Goal: Information Seeking & Learning: Check status

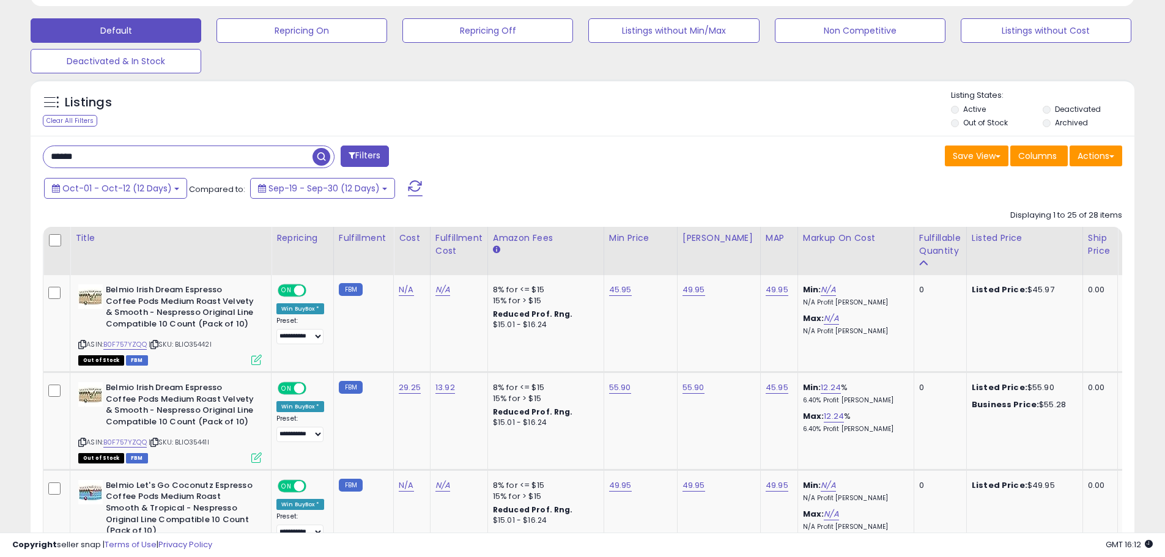
scroll to position [251, 640]
drag, startPoint x: 156, startPoint y: 161, endPoint x: 0, endPoint y: 135, distance: 158.1
type input "**********"
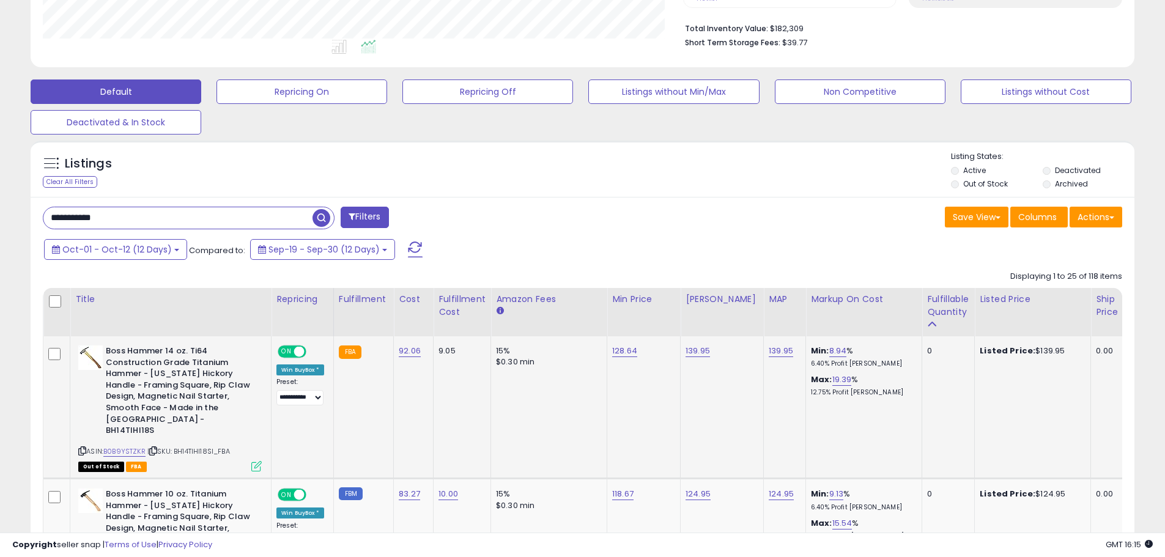
scroll to position [0, 0]
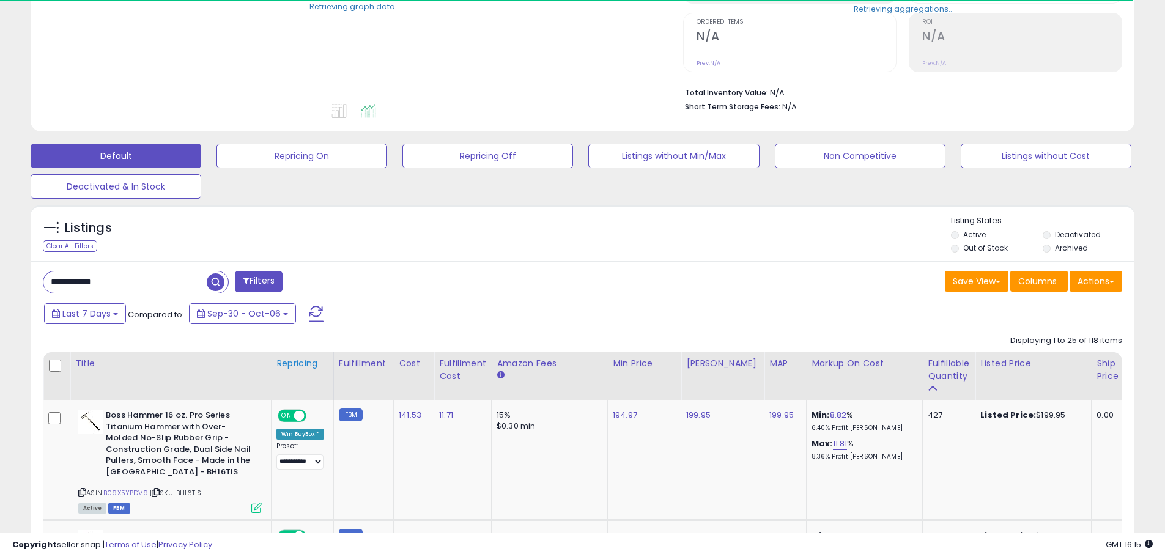
scroll to position [245, 0]
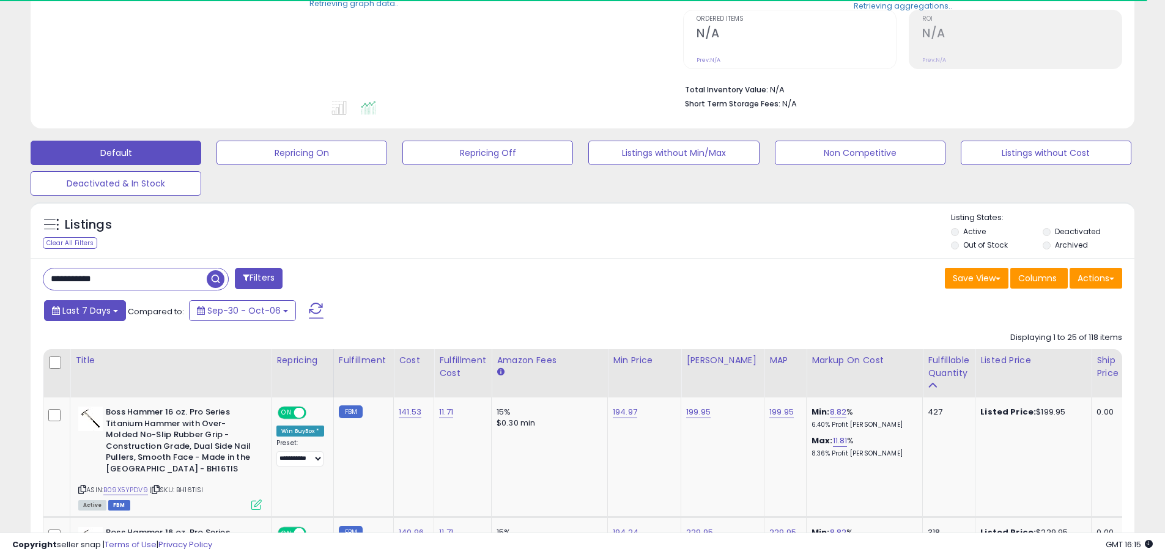
click at [90, 312] on span "Last 7 Days" at bounding box center [86, 311] width 48 height 12
click at [476, 287] on div "**********" at bounding box center [308, 280] width 549 height 24
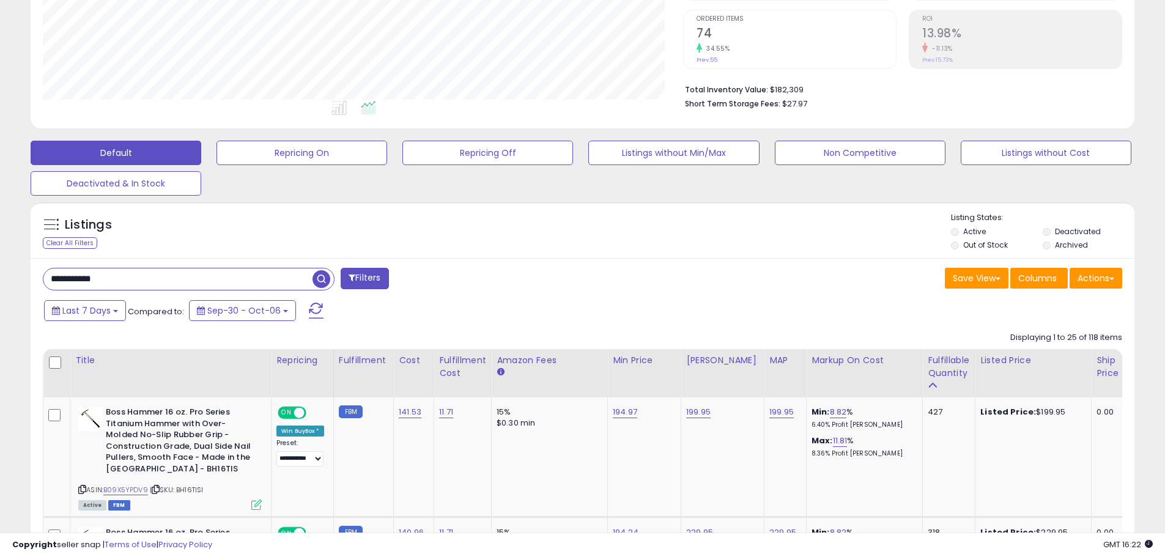
drag, startPoint x: 131, startPoint y: 271, endPoint x: 0, endPoint y: 274, distance: 130.9
type input "**********"
click at [319, 279] on span "button" at bounding box center [321, 279] width 18 height 18
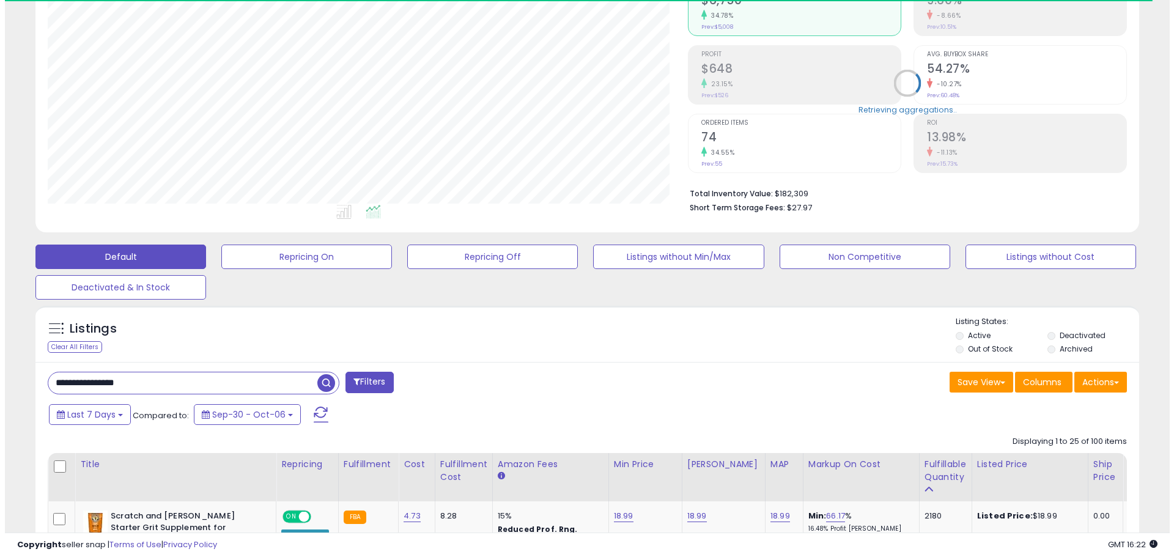
scroll to position [61, 0]
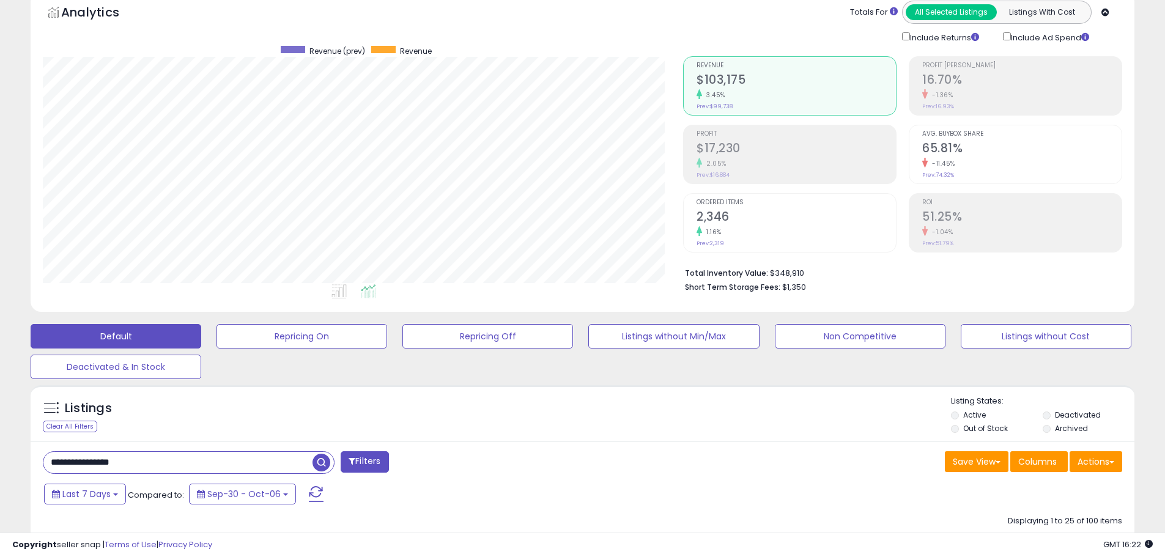
click at [316, 468] on span "button" at bounding box center [321, 463] width 18 height 18
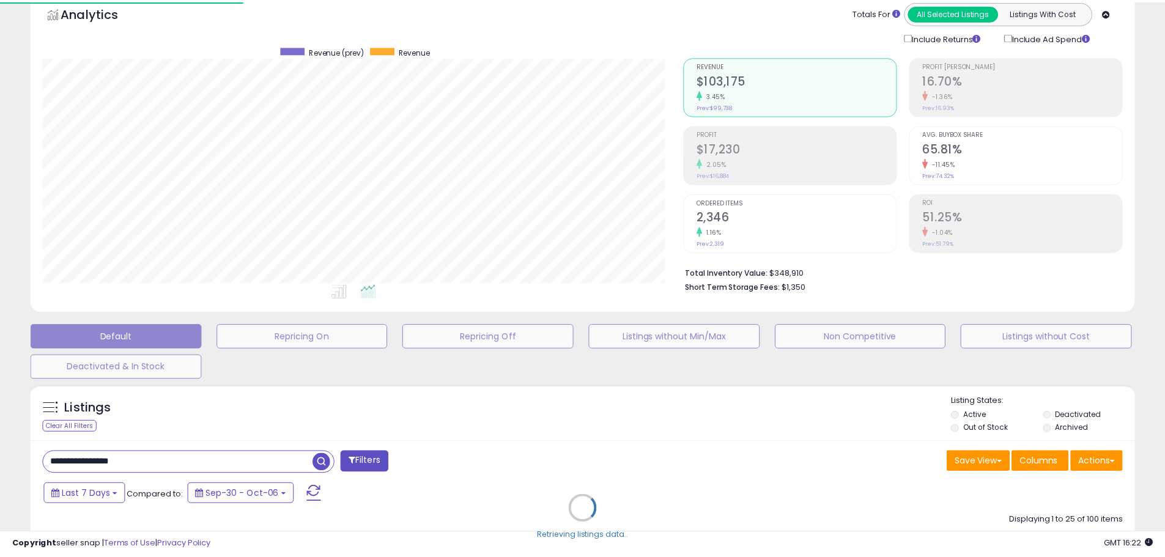
scroll to position [251, 646]
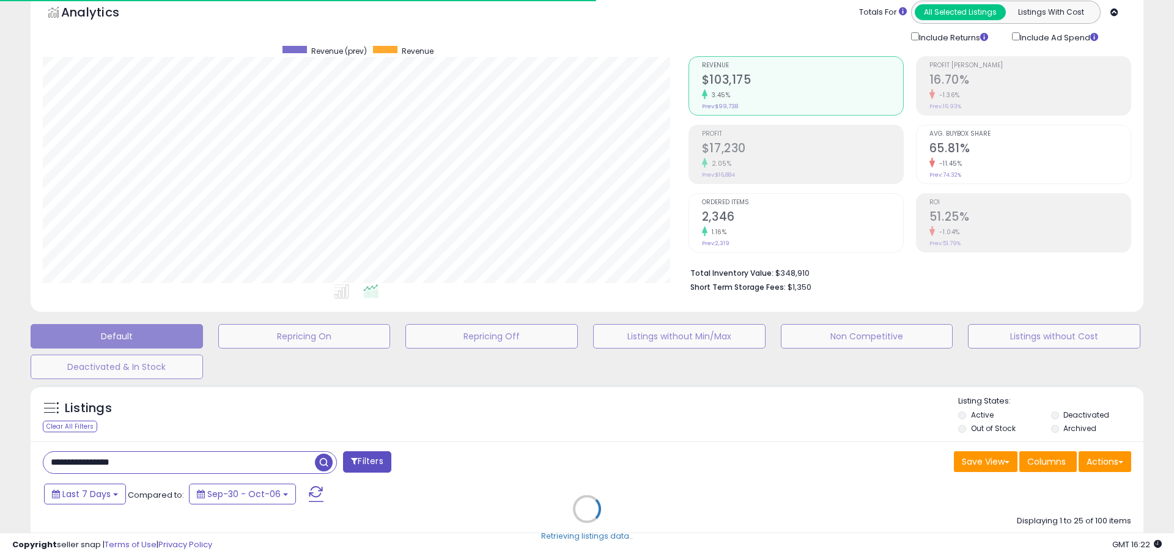
click at [91, 487] on div "Retrieving listings data.." at bounding box center [586, 518] width 1131 height 278
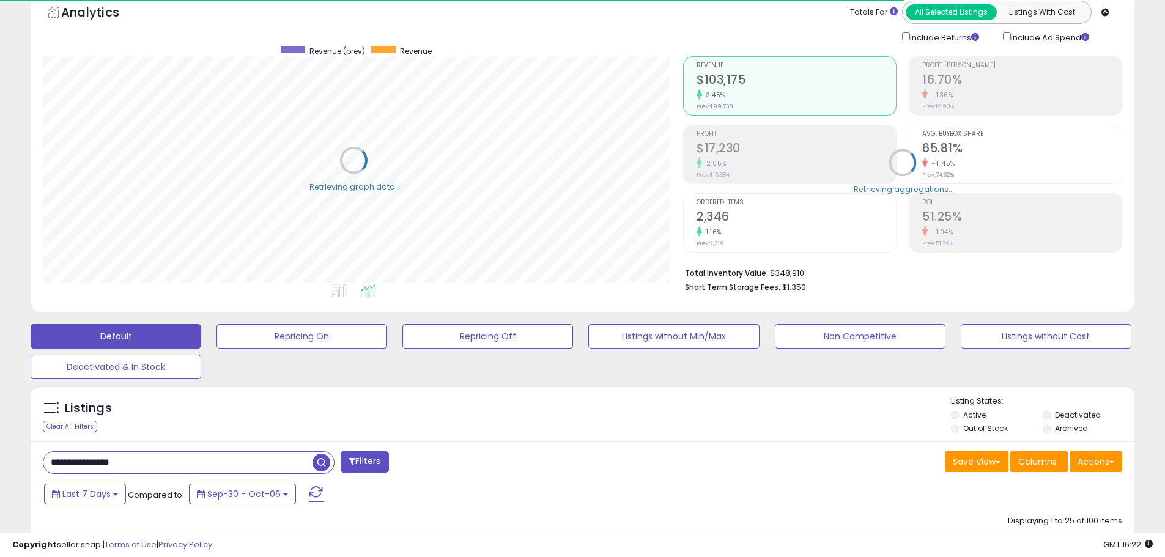
scroll to position [611225, 610836]
click at [97, 499] on span "Last 7 Days" at bounding box center [86, 494] width 48 height 12
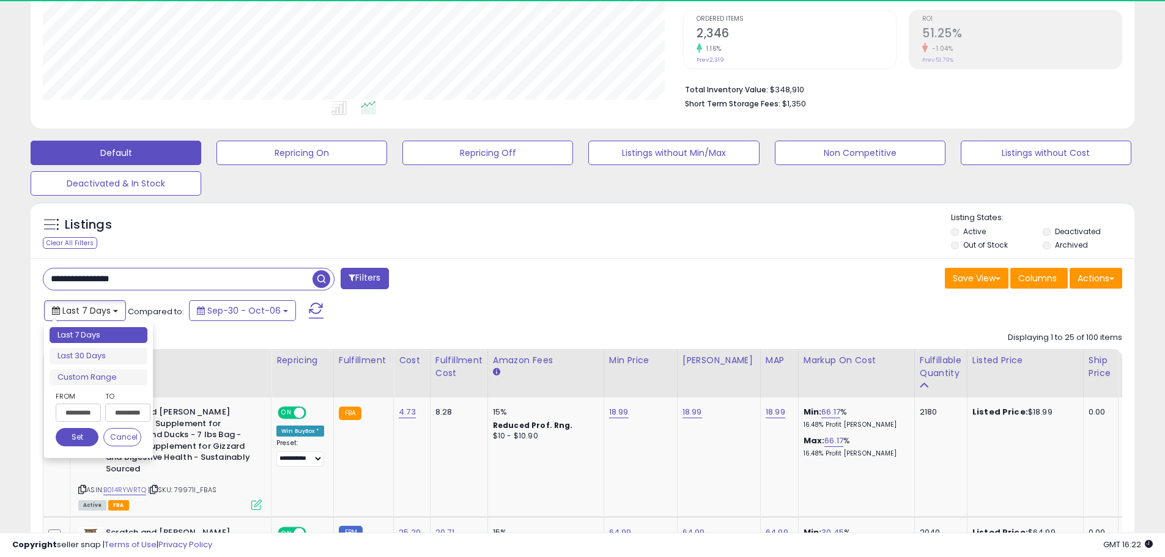
scroll to position [251, 640]
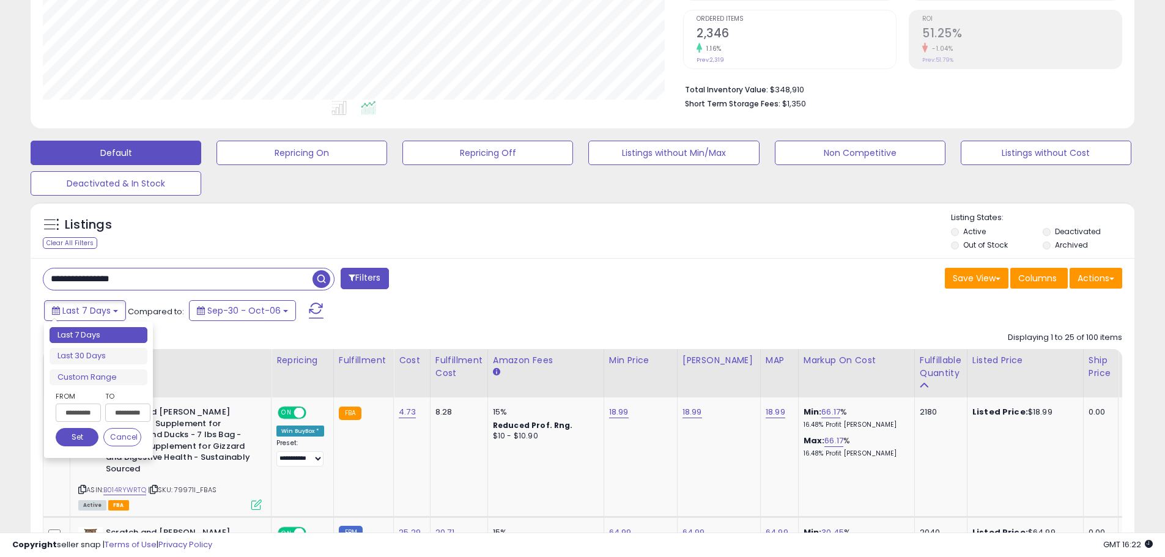
click at [70, 415] on input "**********" at bounding box center [78, 413] width 45 height 18
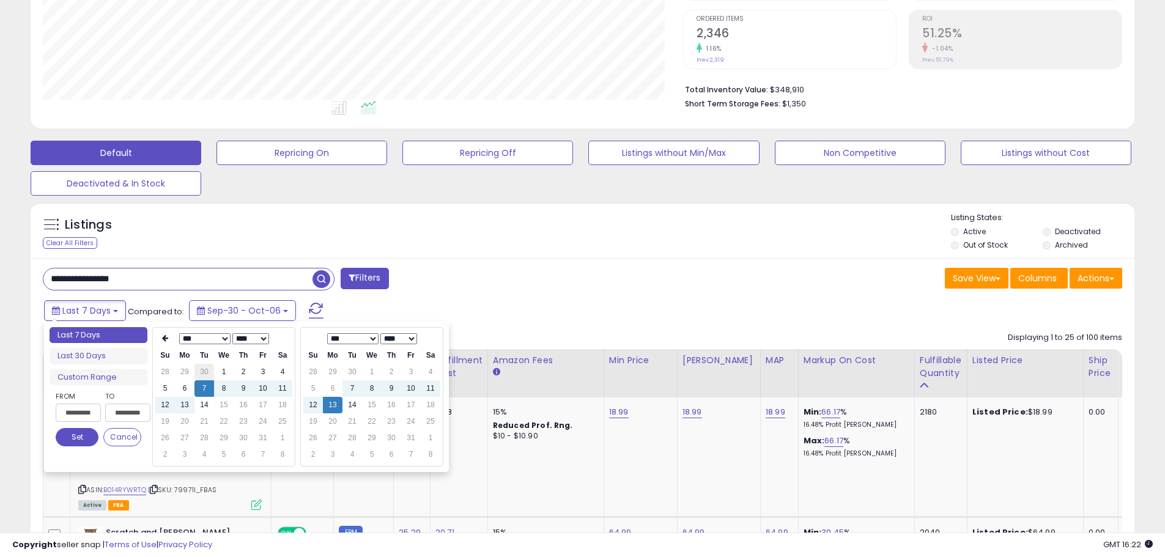
click at [210, 367] on td "30" at bounding box center [204, 372] width 20 height 17
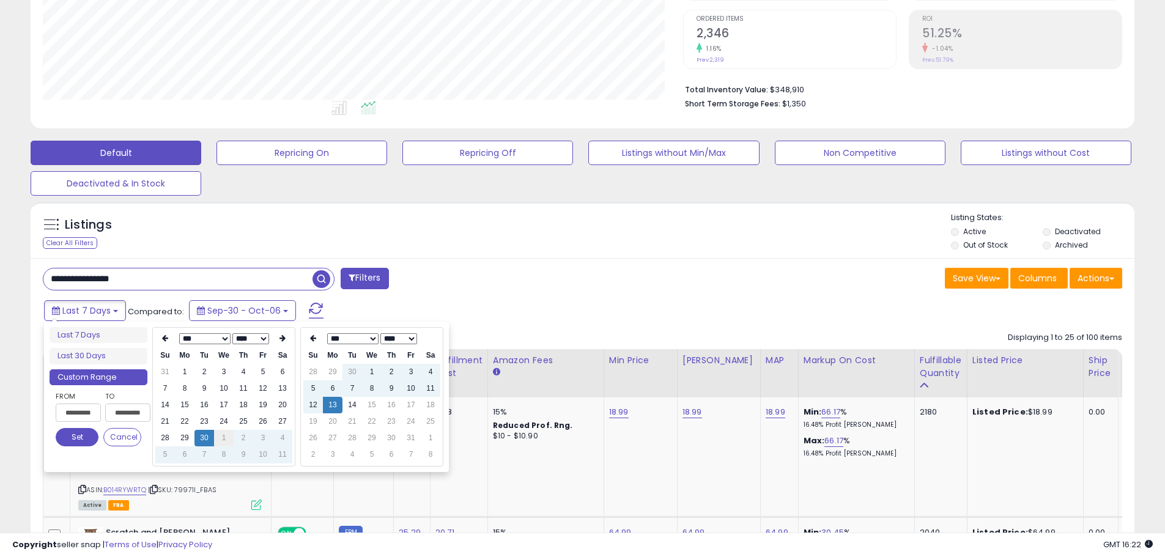
click at [227, 441] on td "1" at bounding box center [224, 438] width 20 height 17
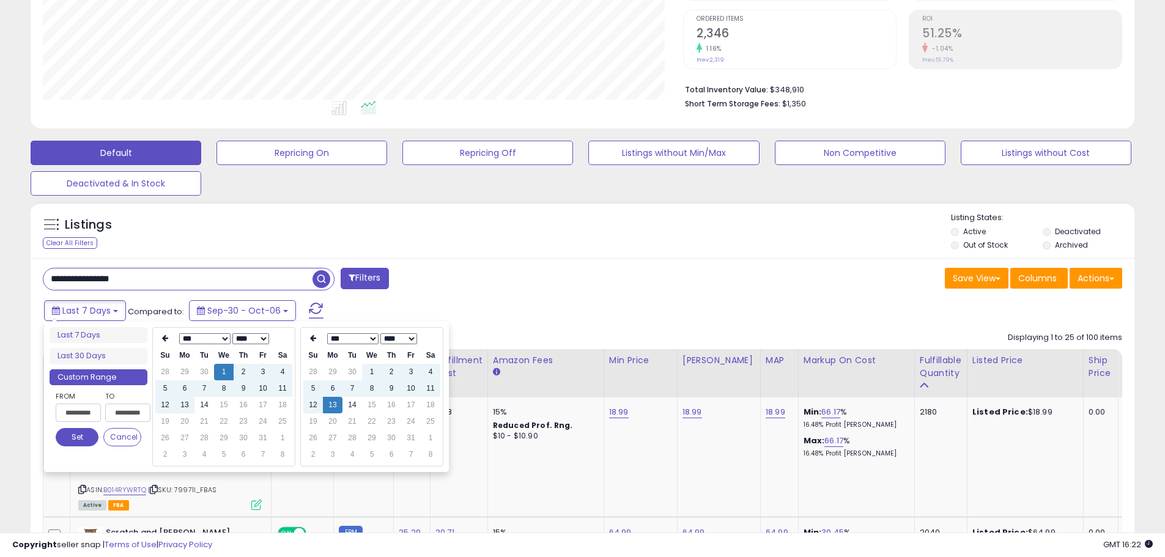
type input "**********"
click at [81, 435] on button "Set" at bounding box center [77, 437] width 43 height 18
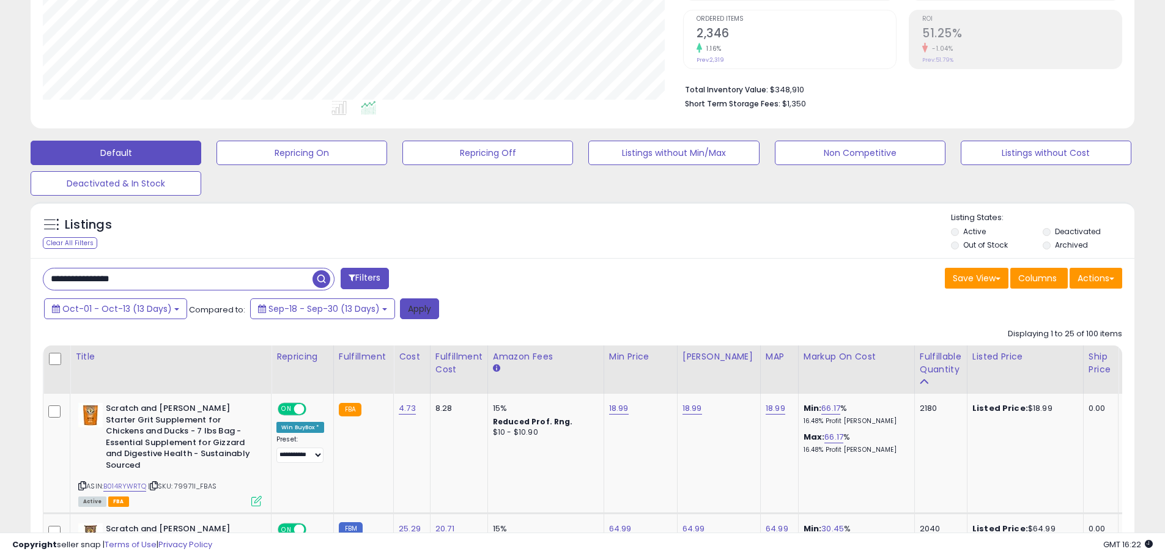
drag, startPoint x: 414, startPoint y: 303, endPoint x: 847, endPoint y: 339, distance: 434.4
click at [414, 304] on button "Apply" at bounding box center [419, 308] width 39 height 21
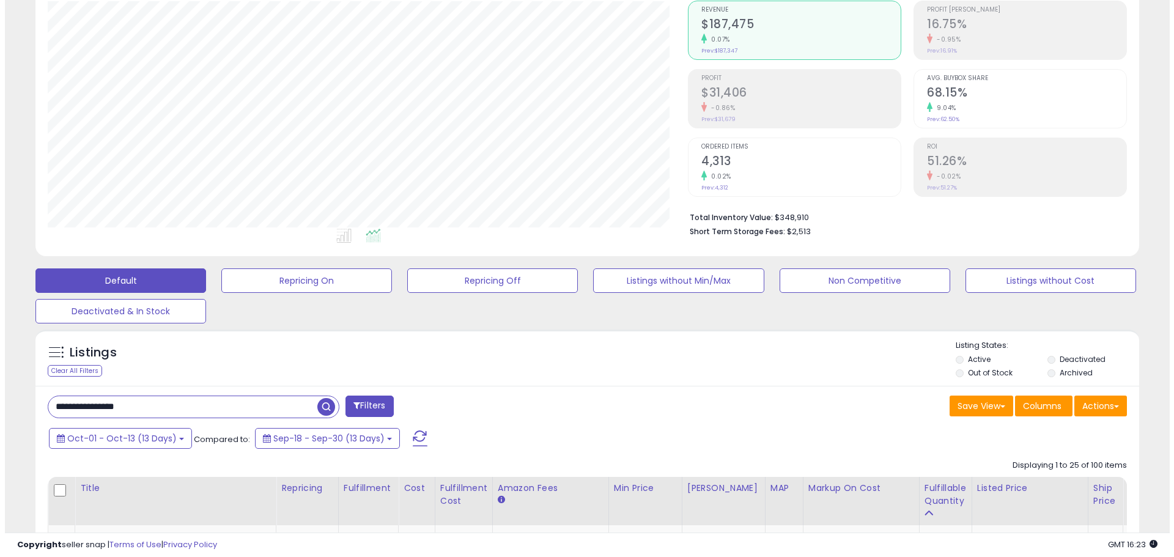
scroll to position [122, 0]
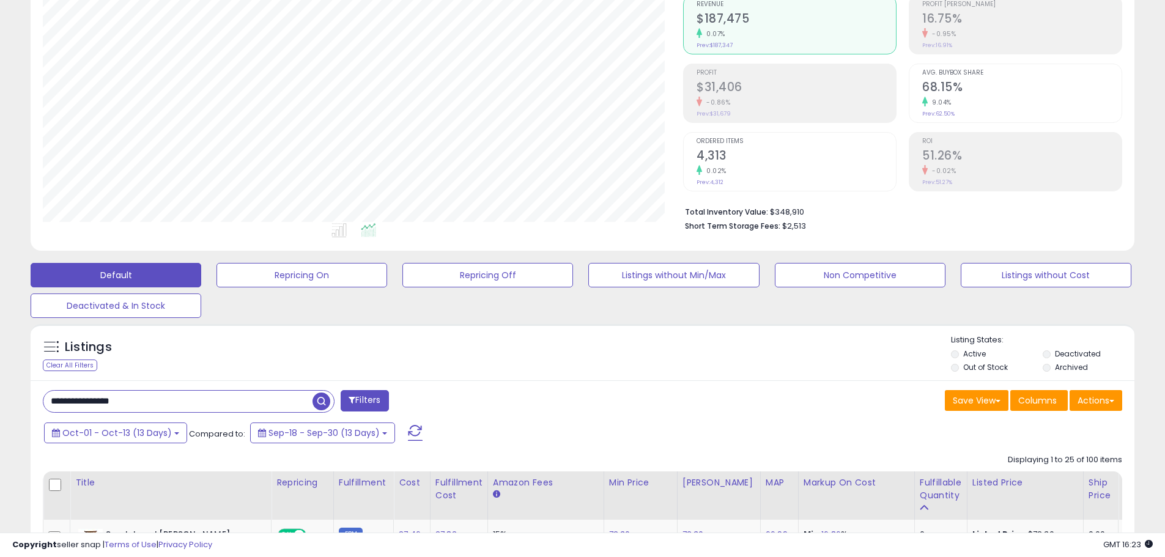
drag, startPoint x: 171, startPoint y: 403, endPoint x: 0, endPoint y: 366, distance: 174.6
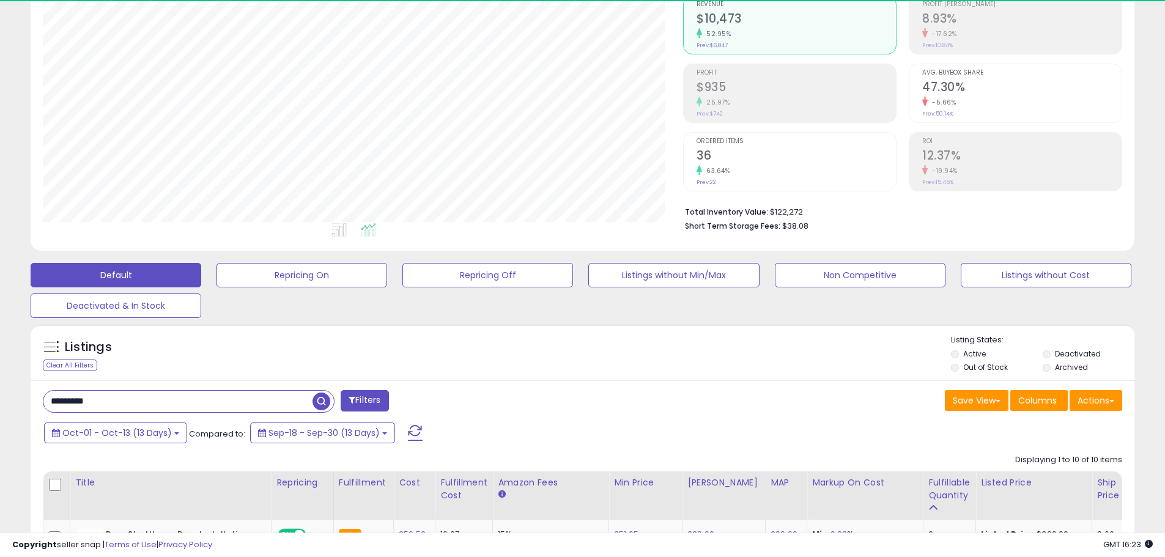
scroll to position [0, 0]
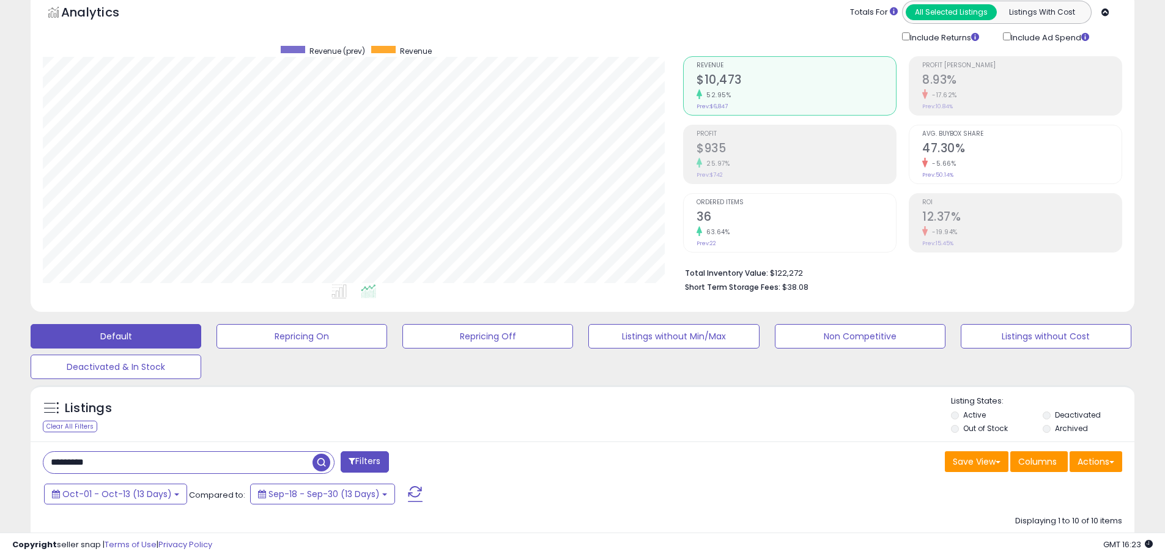
drag, startPoint x: 171, startPoint y: 463, endPoint x: 0, endPoint y: 436, distance: 173.3
type input "*"
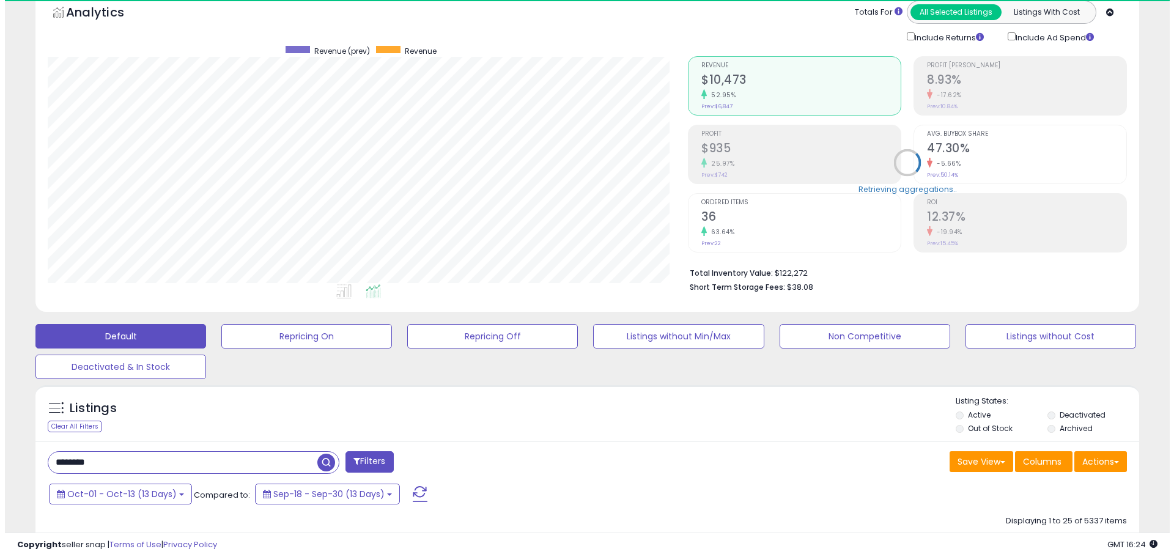
scroll to position [251, 640]
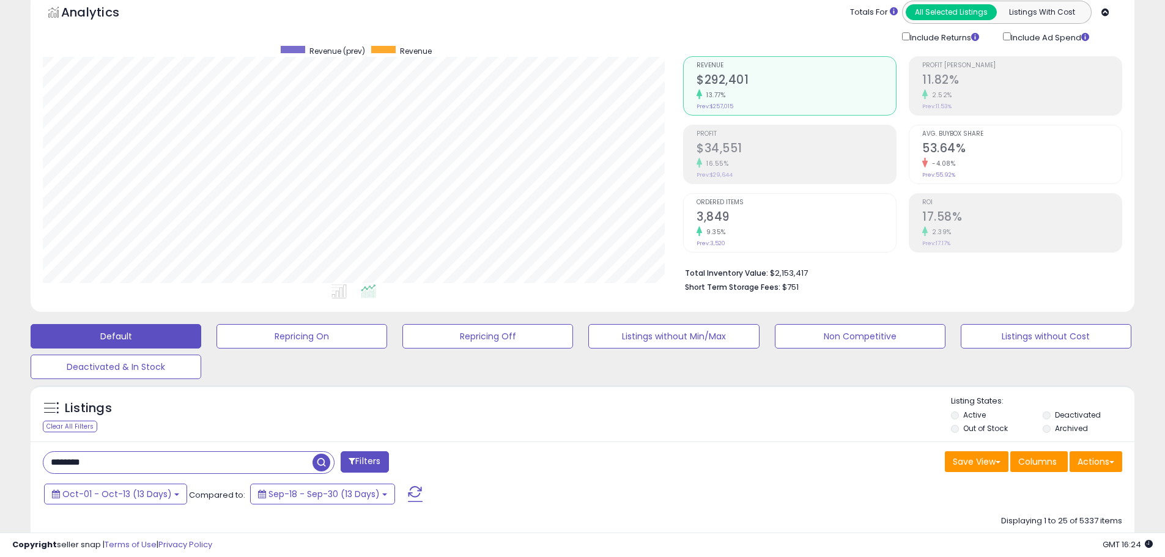
drag, startPoint x: 132, startPoint y: 453, endPoint x: 0, endPoint y: 441, distance: 132.6
type input "****"
